Goal: Navigation & Orientation: Understand site structure

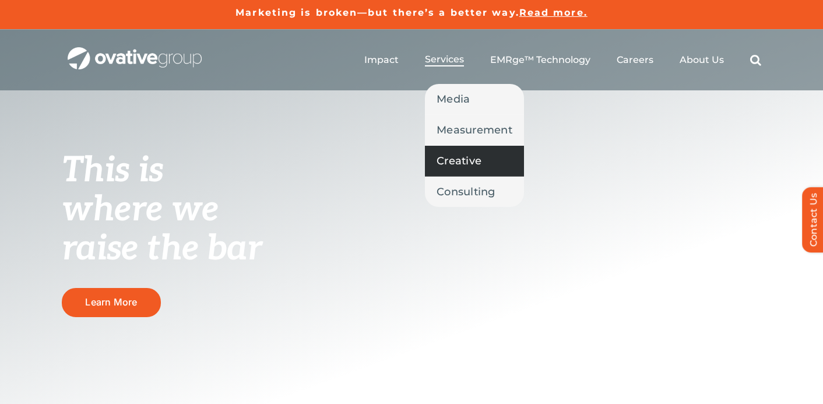
click at [458, 165] on span "Creative" at bounding box center [459, 161] width 45 height 16
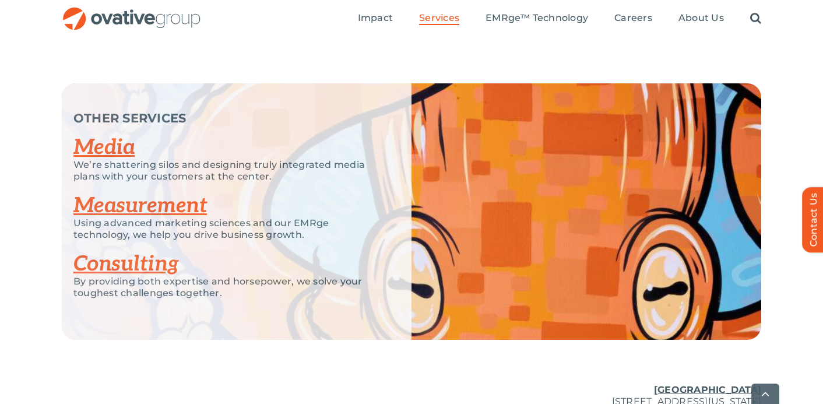
scroll to position [1748, 0]
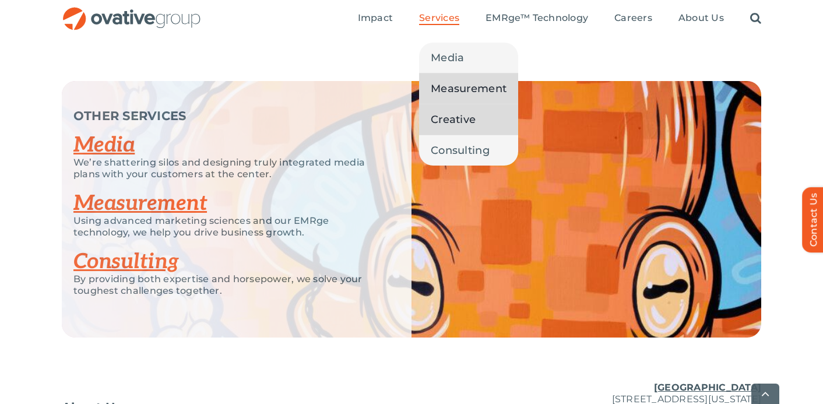
click at [448, 79] on link "Measurement" at bounding box center [468, 88] width 99 height 30
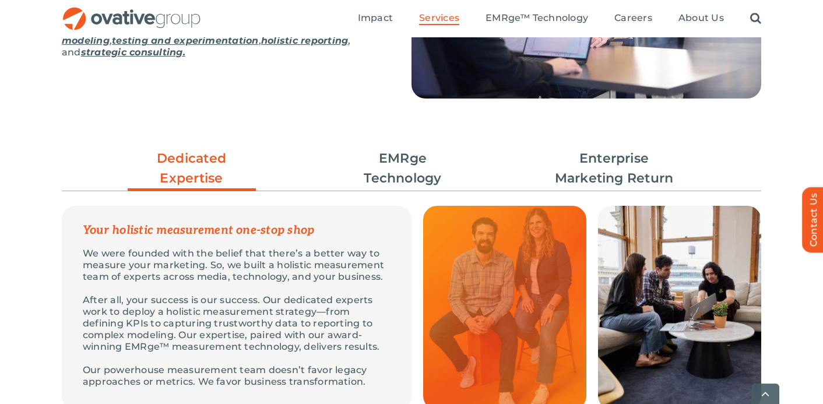
scroll to position [255, 0]
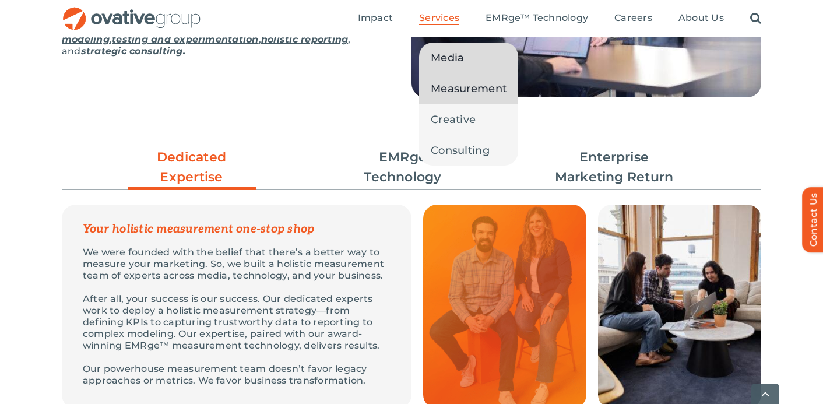
click at [448, 61] on span "Media" at bounding box center [447, 58] width 33 height 16
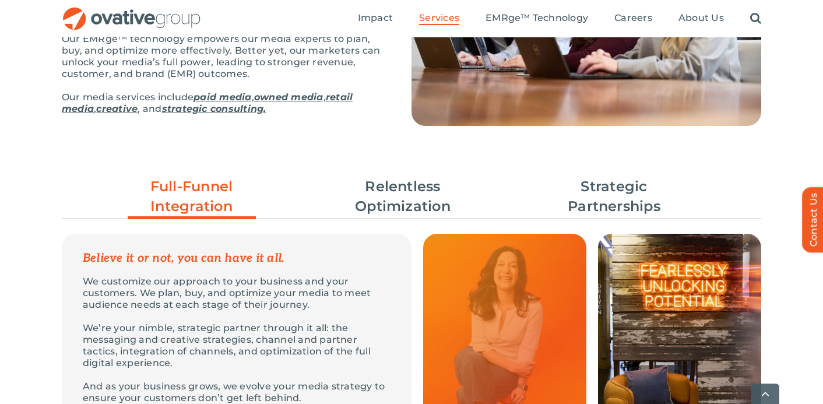
scroll to position [228, 0]
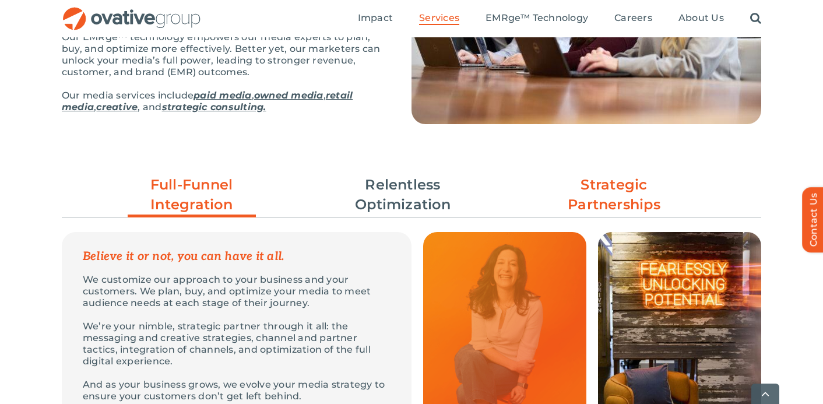
click at [612, 207] on link "Strategic Partnerships" at bounding box center [614, 195] width 128 height 40
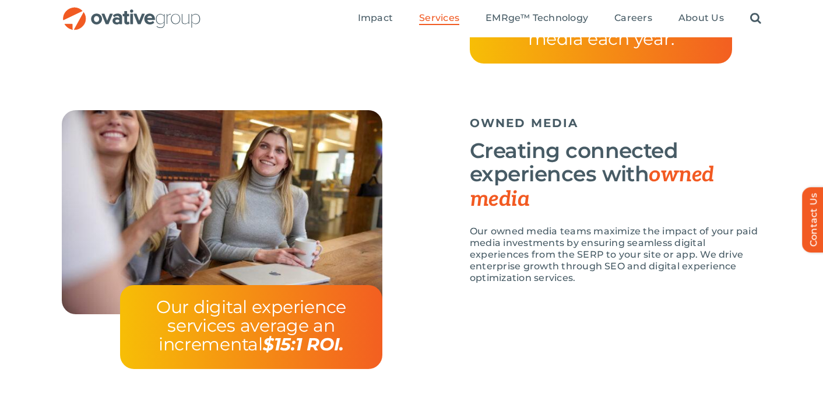
scroll to position [783, 0]
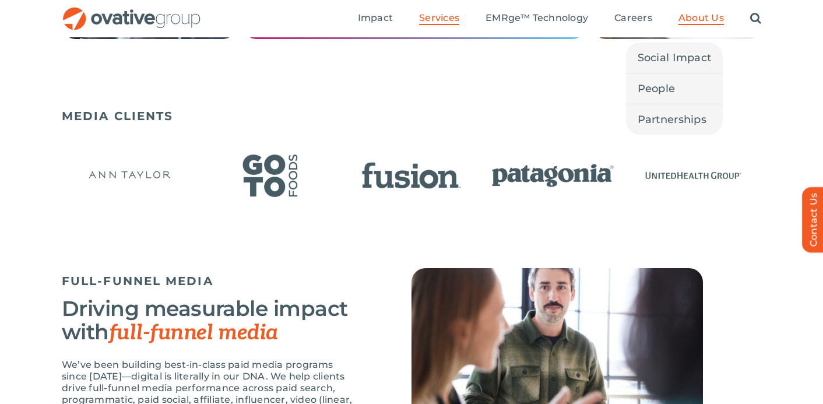
click at [684, 20] on span "About Us" at bounding box center [701, 18] width 45 height 12
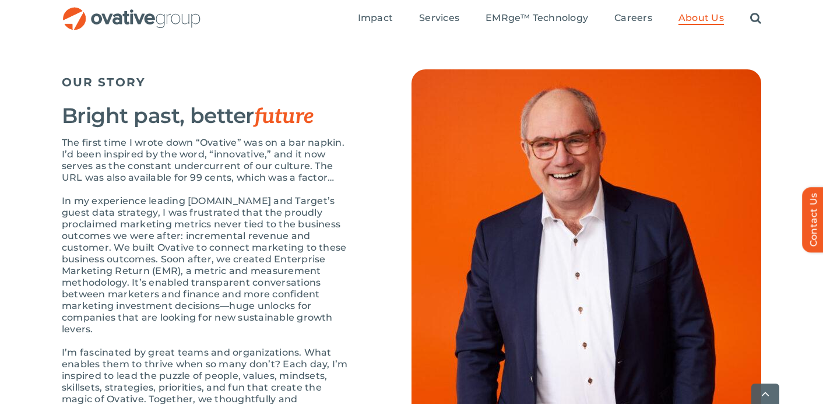
scroll to position [1196, 0]
